Goal: Check status: Check status

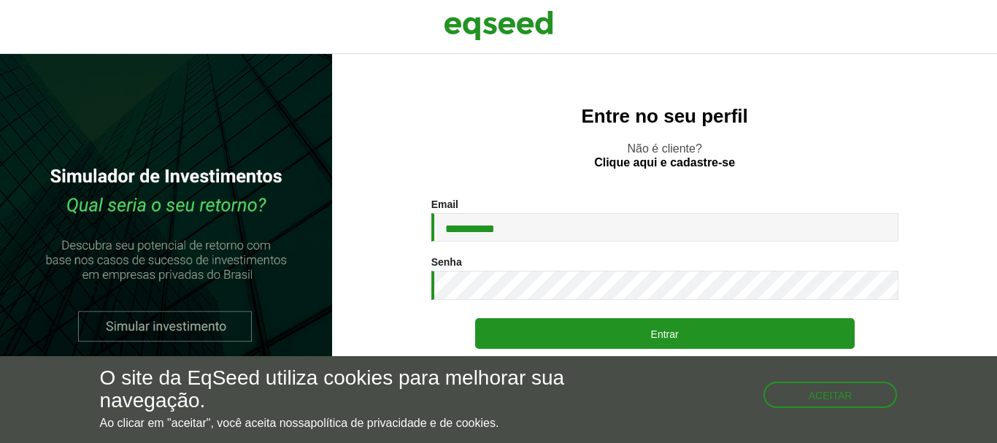
type input "**********"
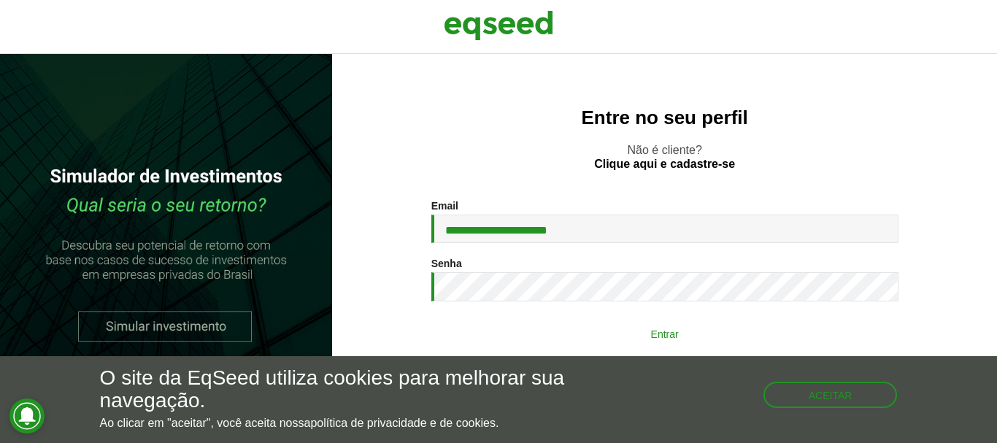
click at [644, 332] on button "Entrar" at bounding box center [664, 334] width 379 height 28
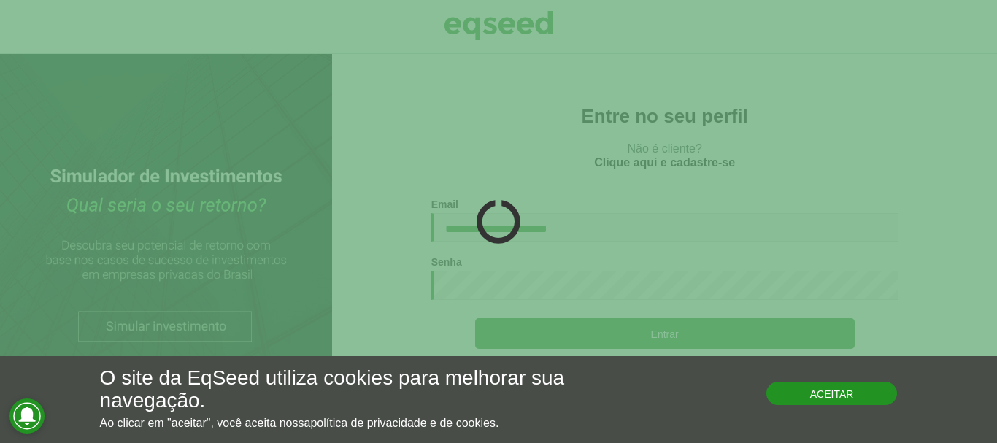
click at [849, 402] on button "Aceitar" at bounding box center [831, 393] width 131 height 23
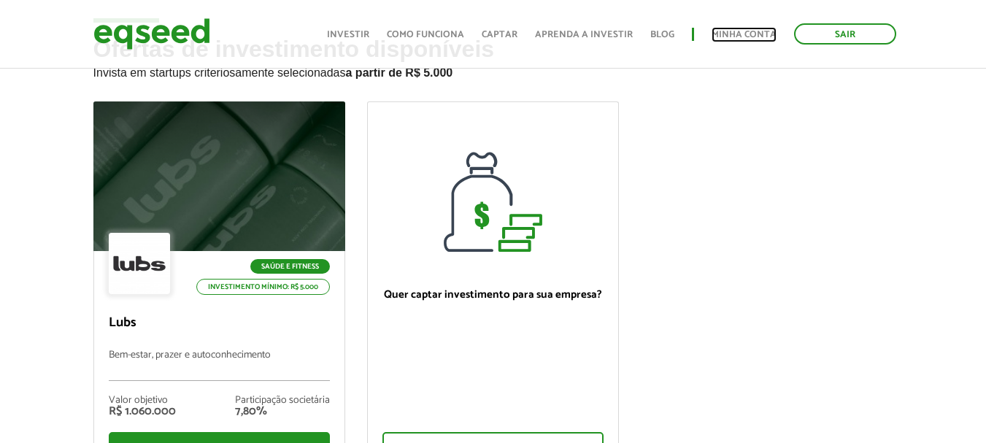
click at [749, 31] on link "Minha conta" at bounding box center [743, 34] width 65 height 9
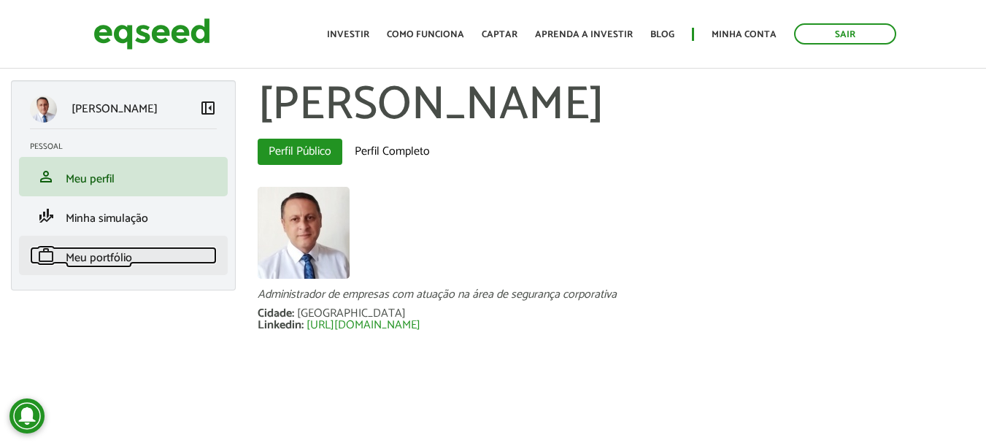
click at [126, 259] on span "Meu portfólio" at bounding box center [99, 258] width 66 height 20
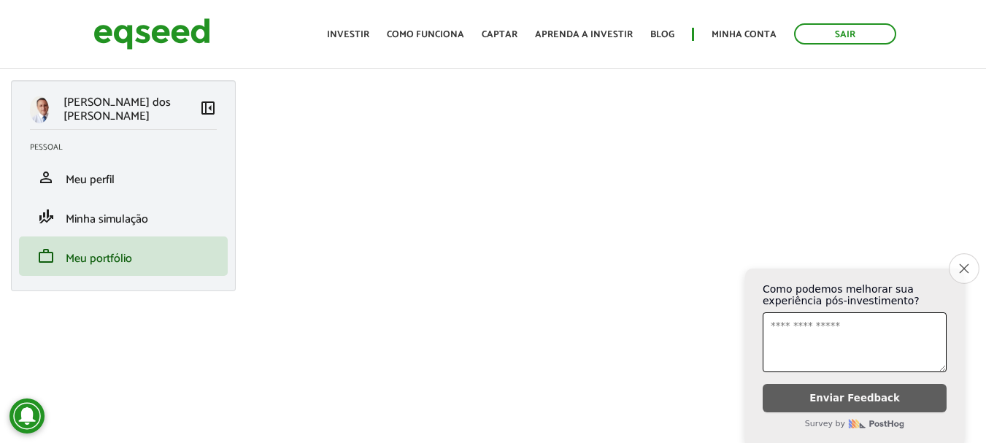
click at [962, 263] on icon "Close survey" at bounding box center [963, 267] width 9 height 9
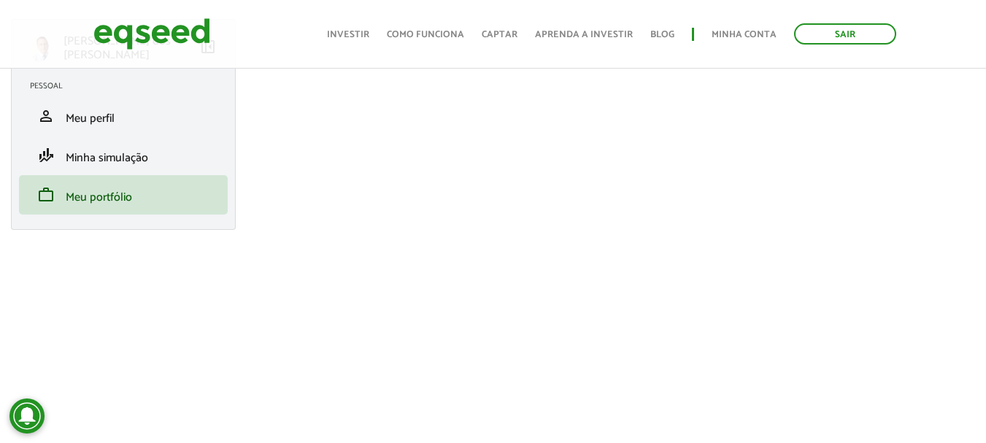
scroll to position [146, 0]
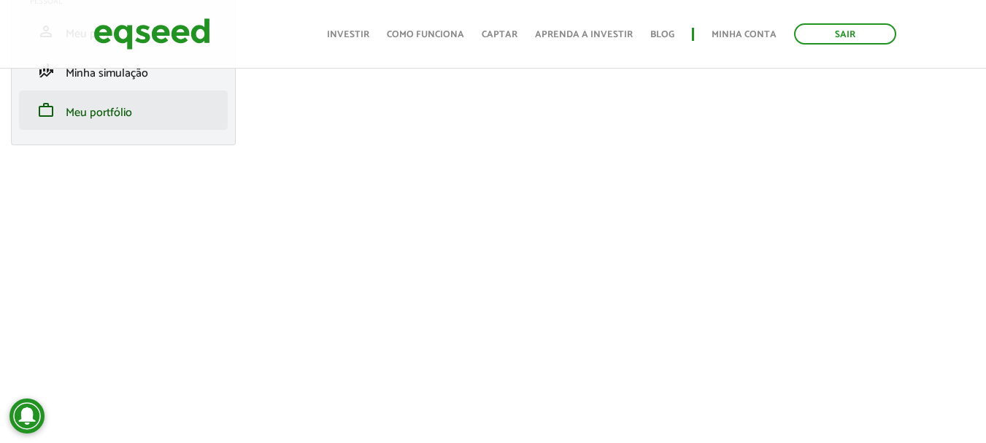
click at [137, 120] on li "work Meu portfólio" at bounding box center [123, 109] width 209 height 39
click at [134, 115] on link "work Meu portfólio" at bounding box center [123, 110] width 187 height 18
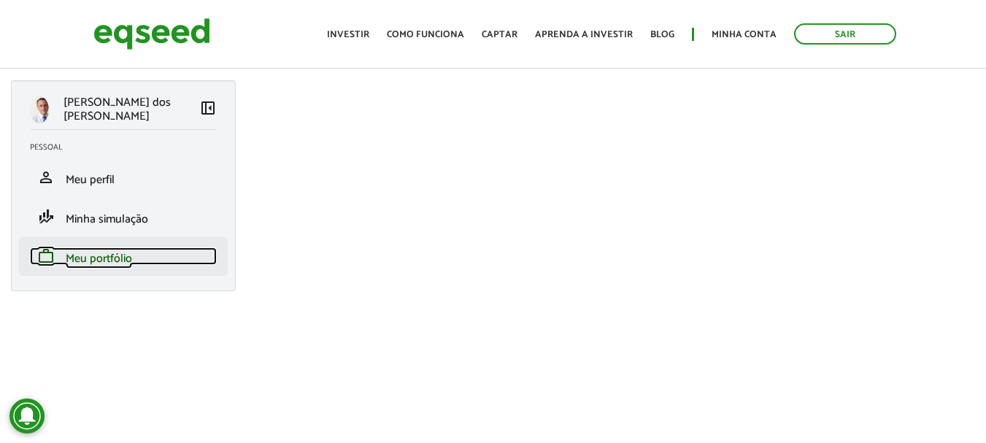
click at [103, 264] on span "Meu portfólio" at bounding box center [99, 259] width 66 height 20
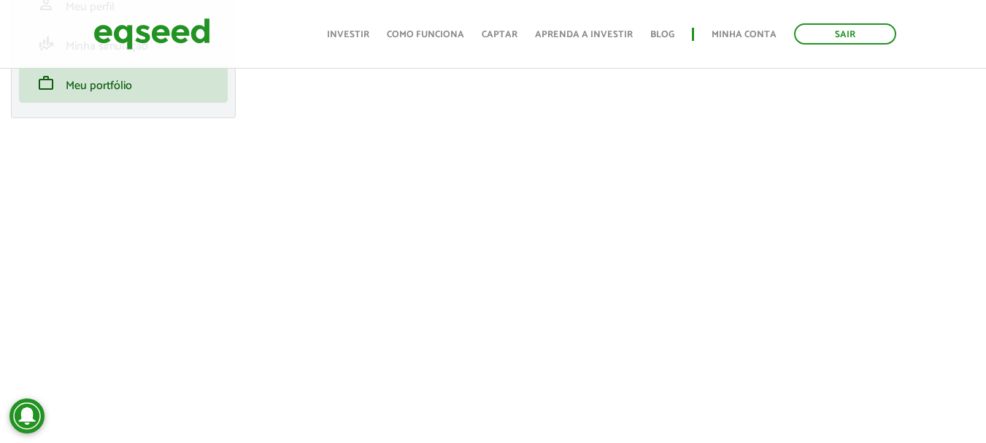
scroll to position [107, 0]
